Goal: Transaction & Acquisition: Purchase product/service

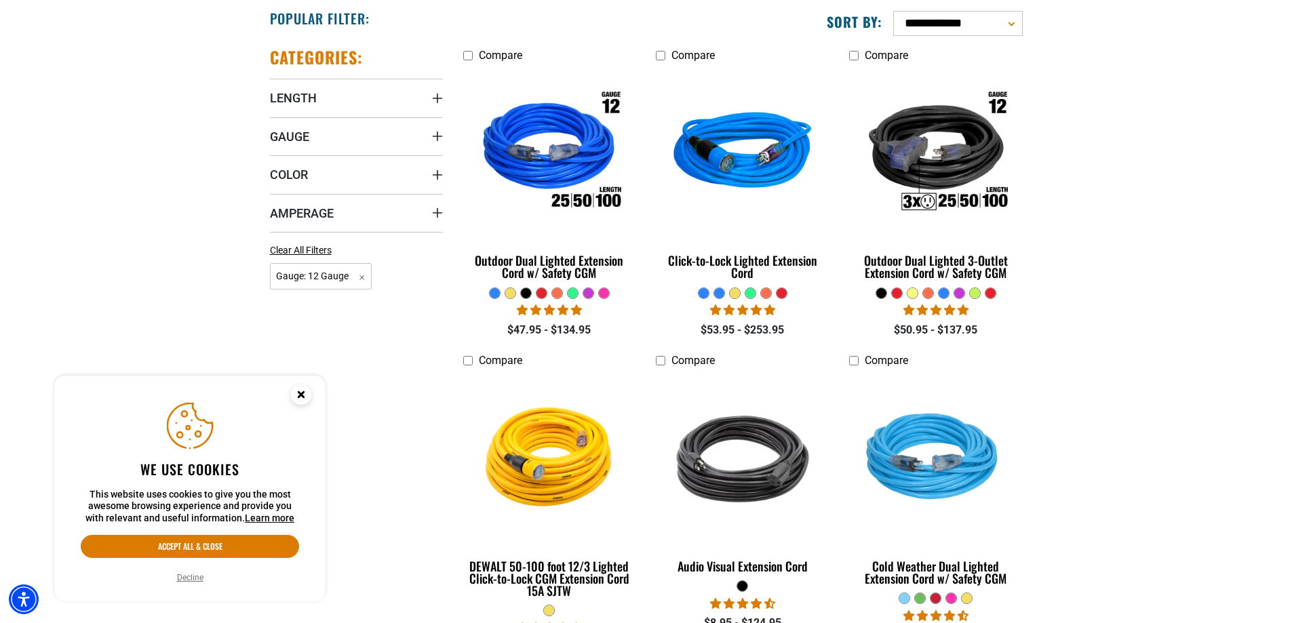
scroll to position [326, 0]
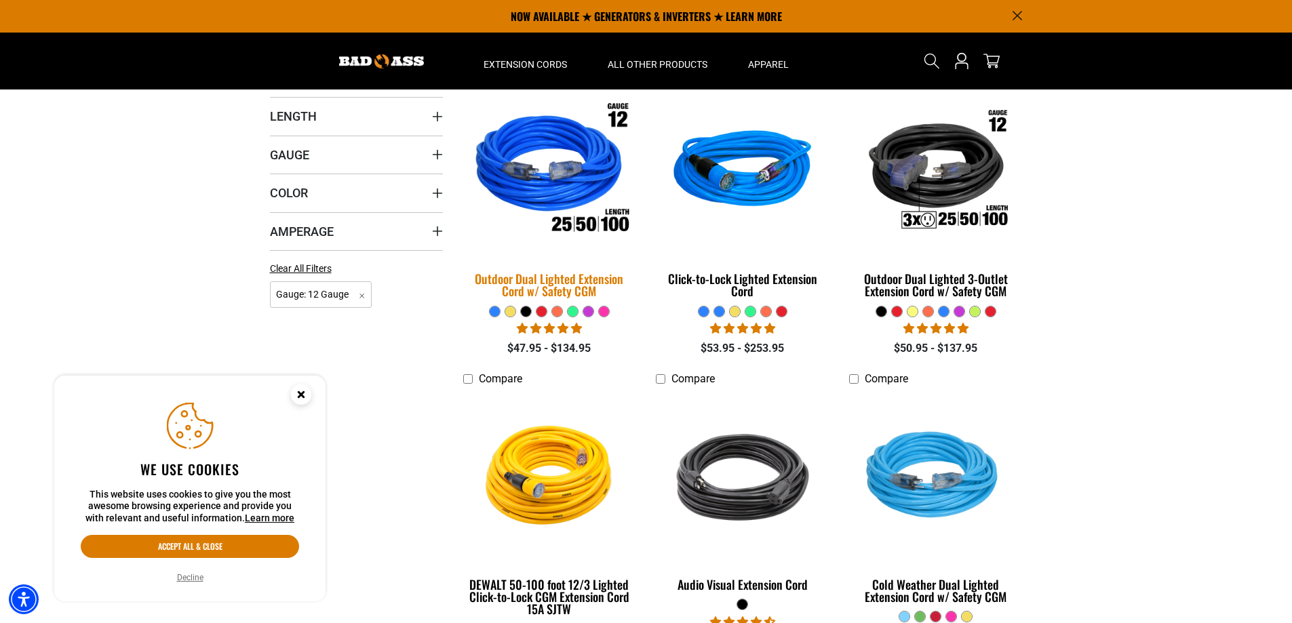
click at [586, 161] on img at bounding box center [549, 172] width 190 height 174
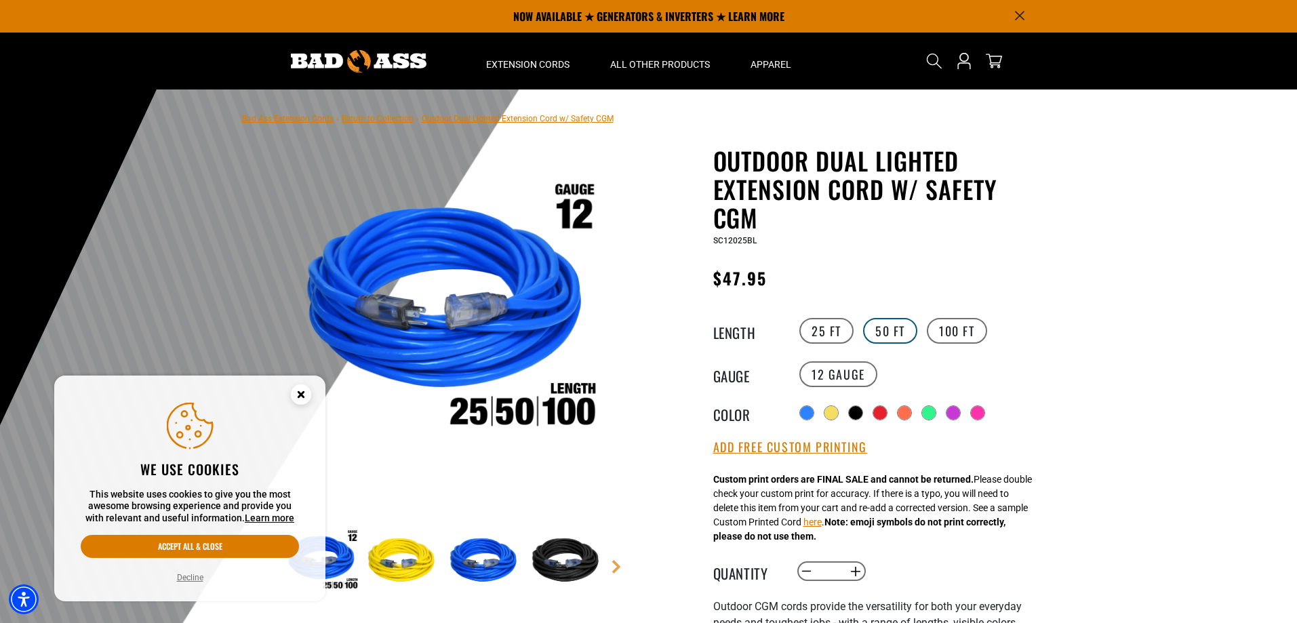
click at [891, 321] on label "50 FT" at bounding box center [890, 331] width 54 height 26
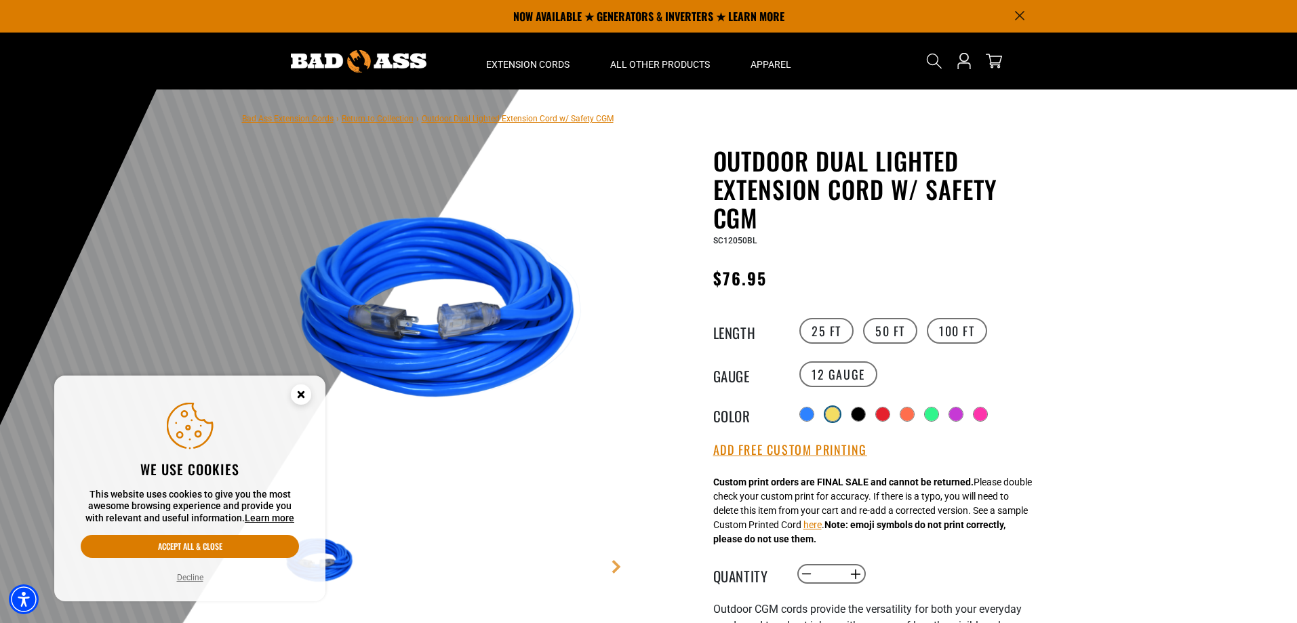
click at [834, 412] on div at bounding box center [833, 415] width 14 height 14
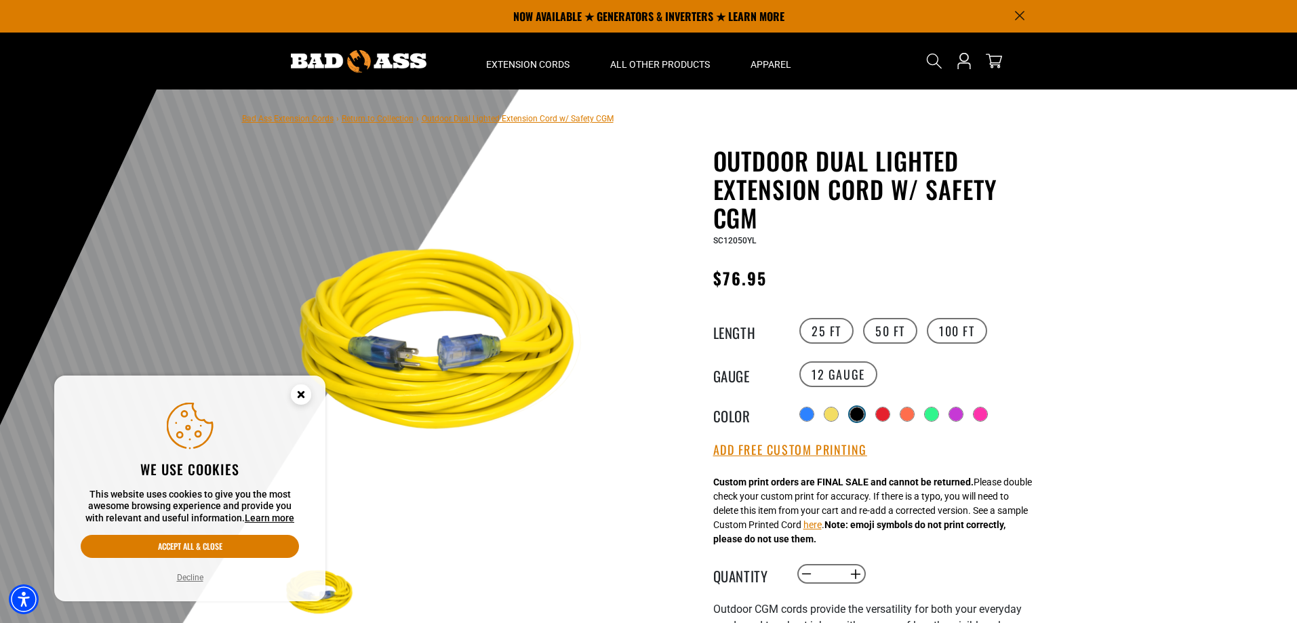
click at [861, 409] on div at bounding box center [858, 415] width 14 height 14
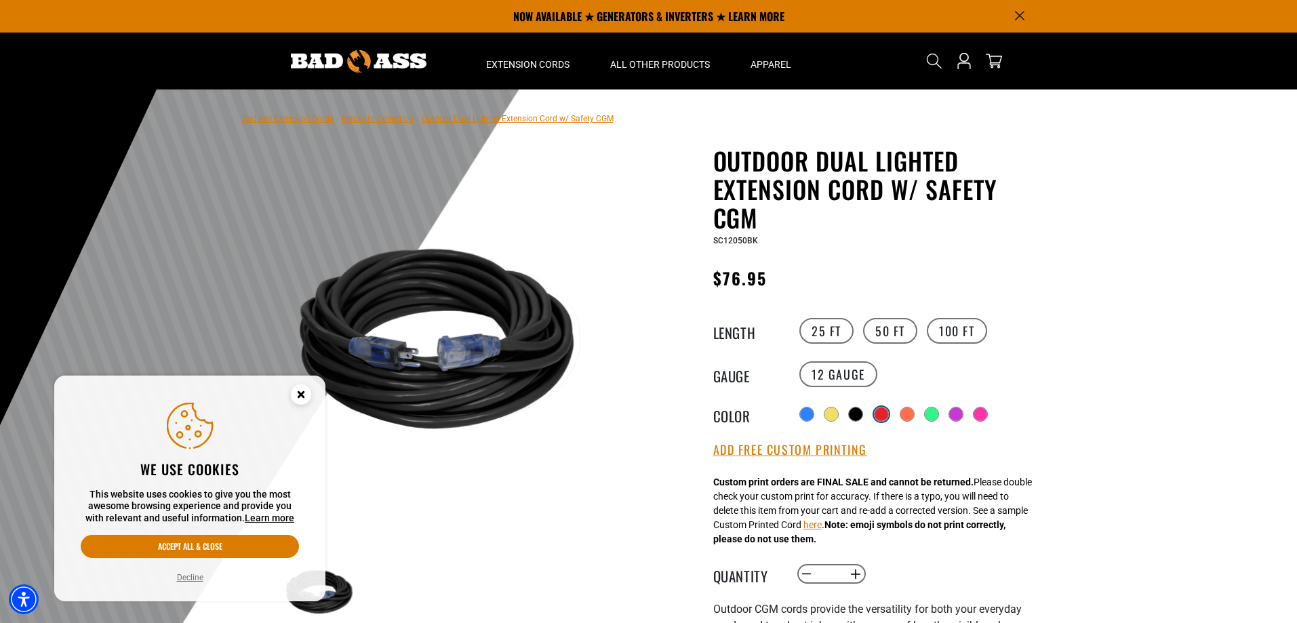
click at [886, 412] on div at bounding box center [882, 415] width 14 height 14
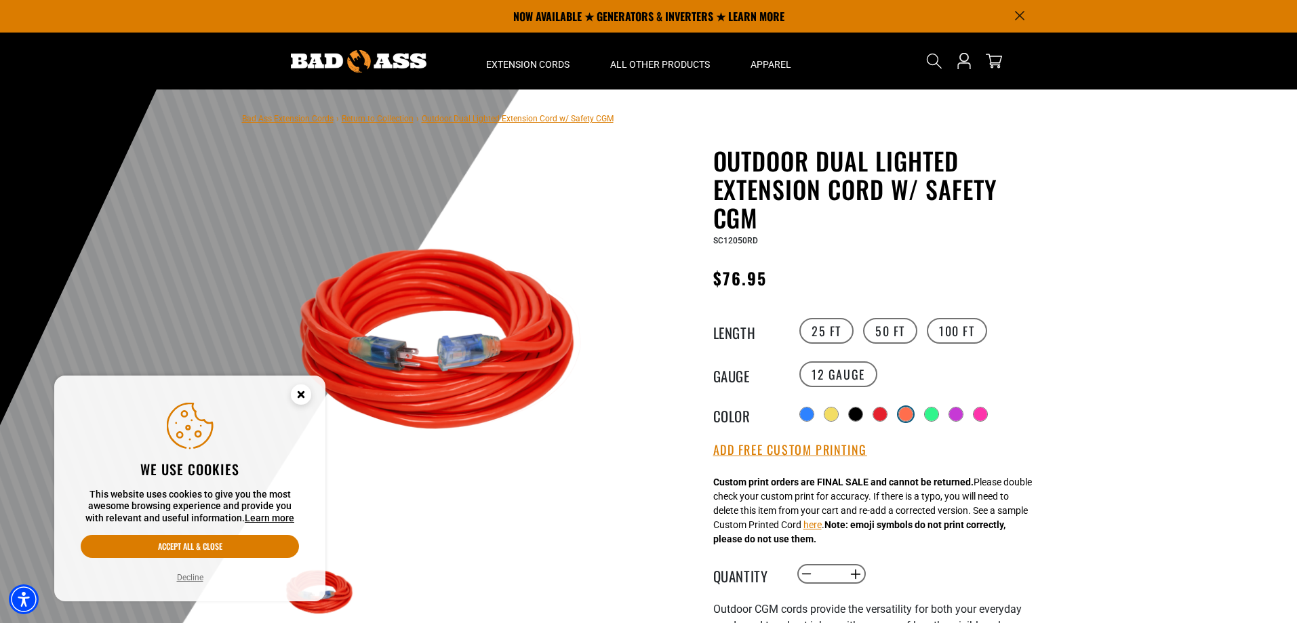
click at [906, 410] on div at bounding box center [906, 415] width 14 height 14
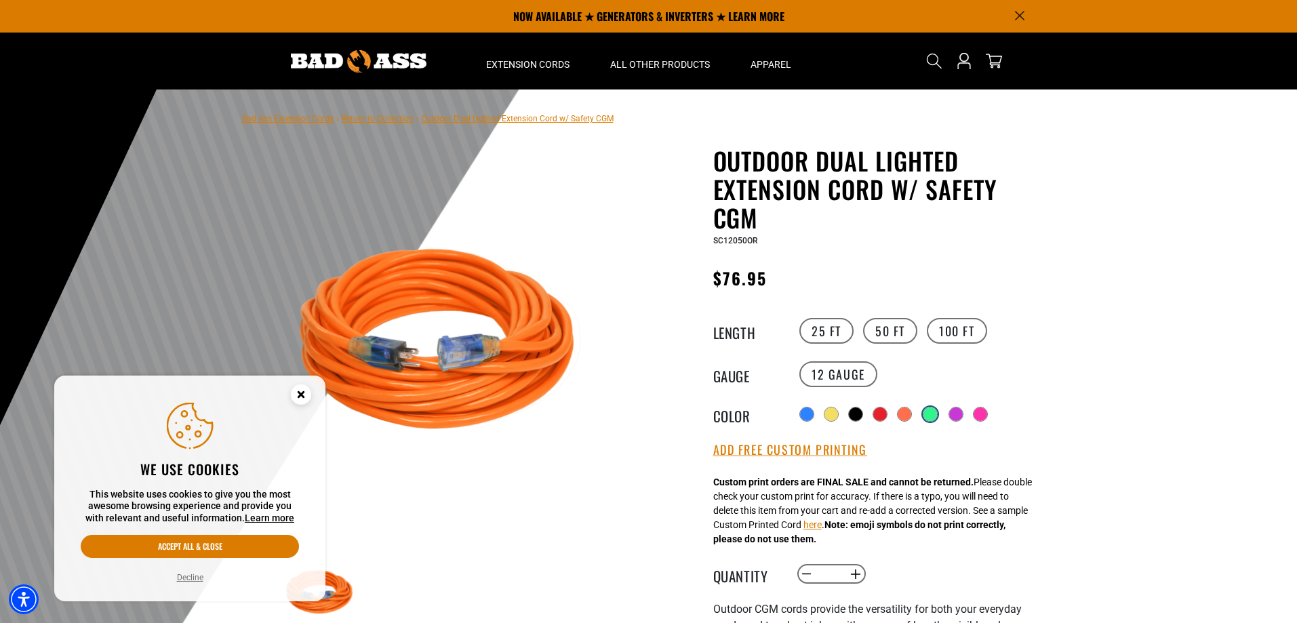
click at [935, 408] on div at bounding box center [931, 415] width 14 height 14
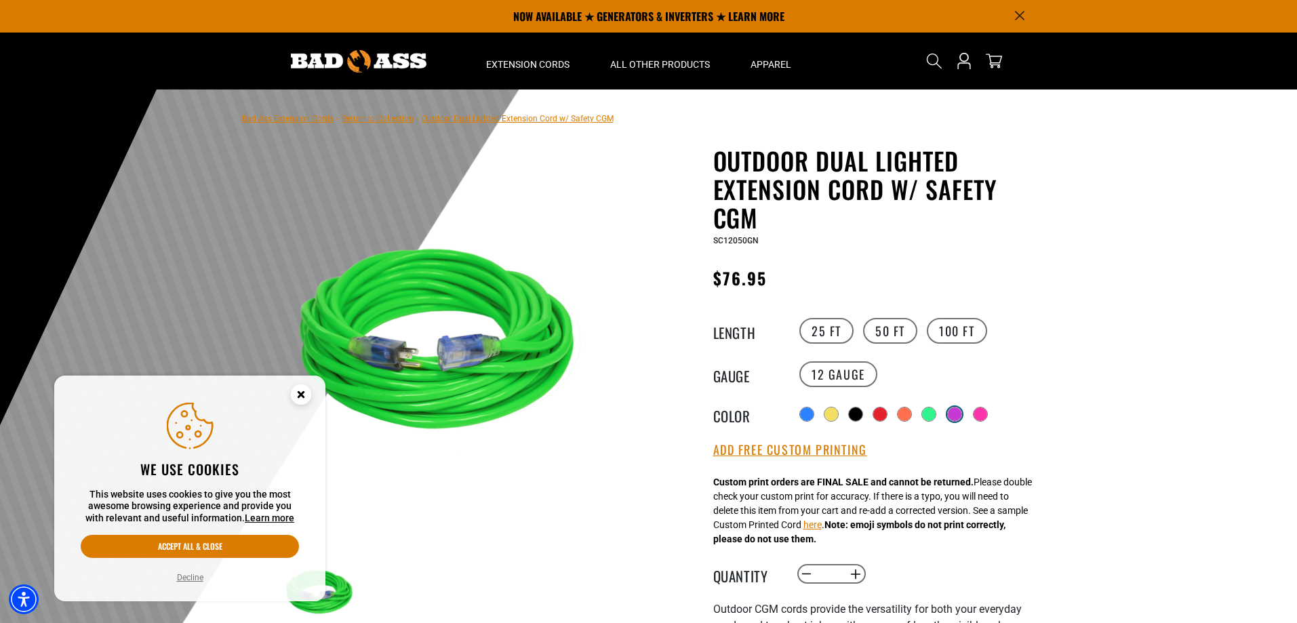
click at [956, 414] on div at bounding box center [955, 415] width 14 height 14
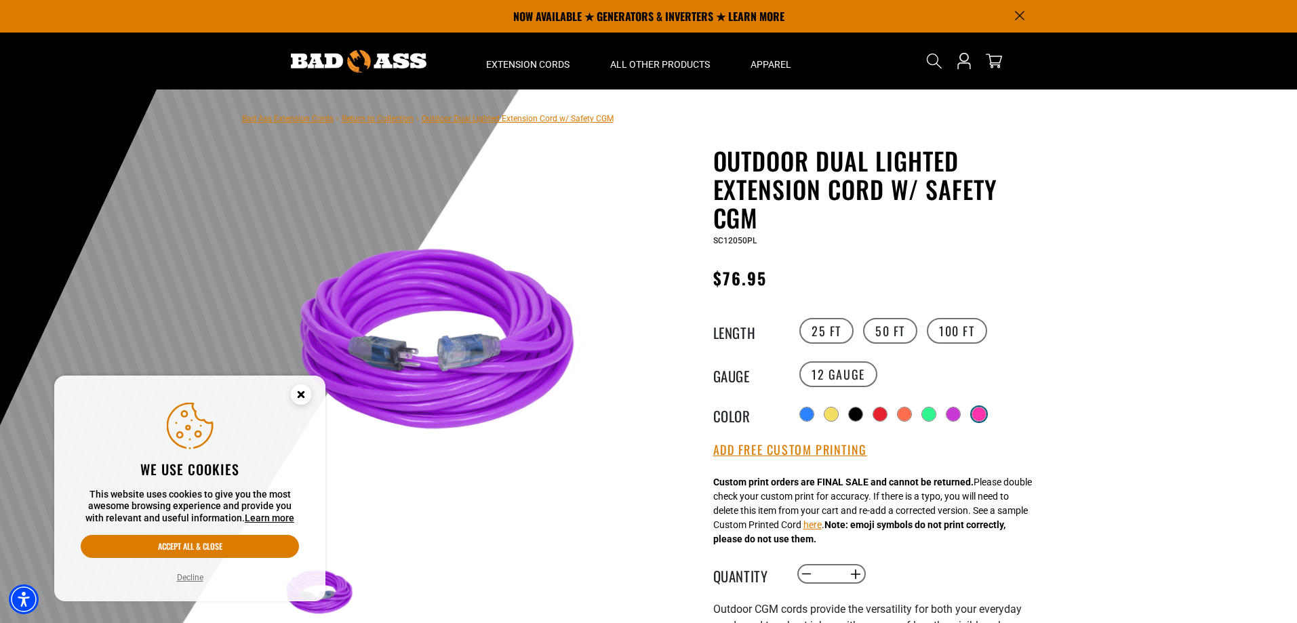
click at [979, 411] on div at bounding box center [980, 415] width 14 height 14
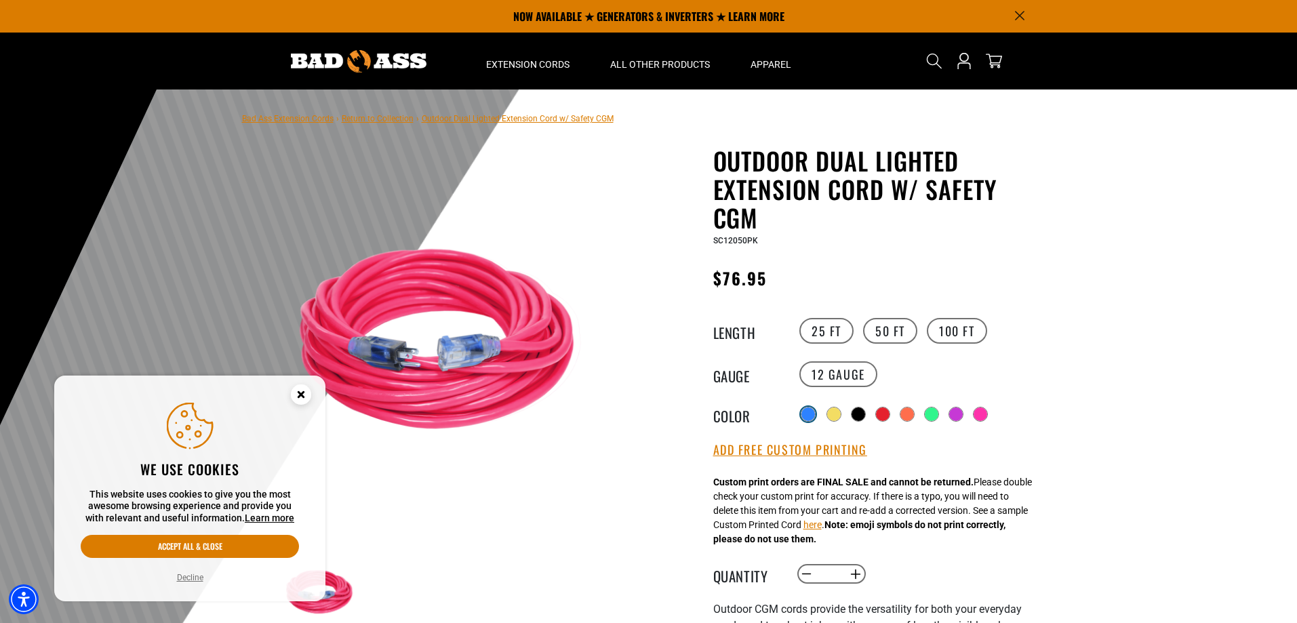
click at [811, 414] on div at bounding box center [809, 415] width 14 height 14
